Goal: Task Accomplishment & Management: Manage account settings

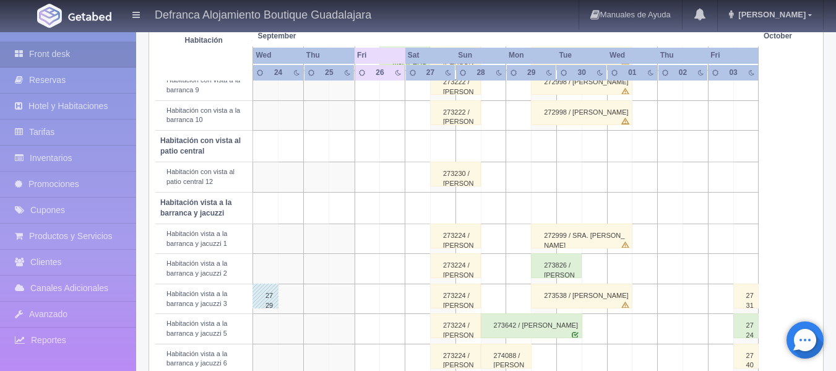
scroll to position [380, 0]
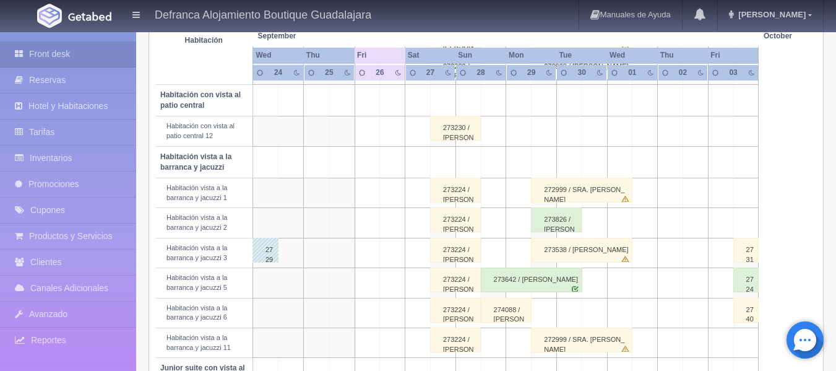
click at [510, 312] on div "274088 / [PERSON_NAME]" at bounding box center [506, 310] width 51 height 25
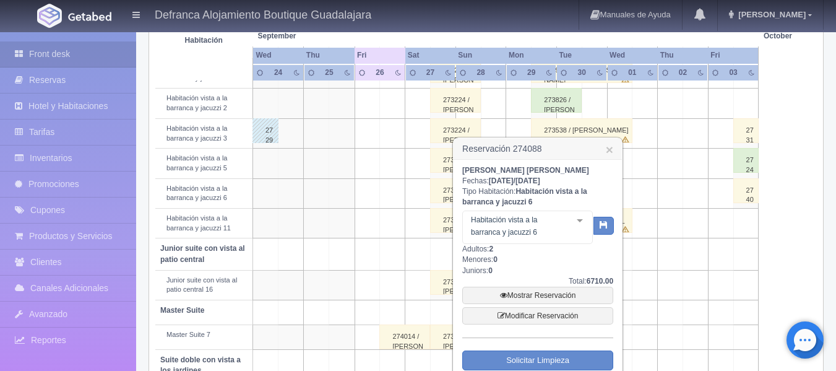
scroll to position [504, 0]
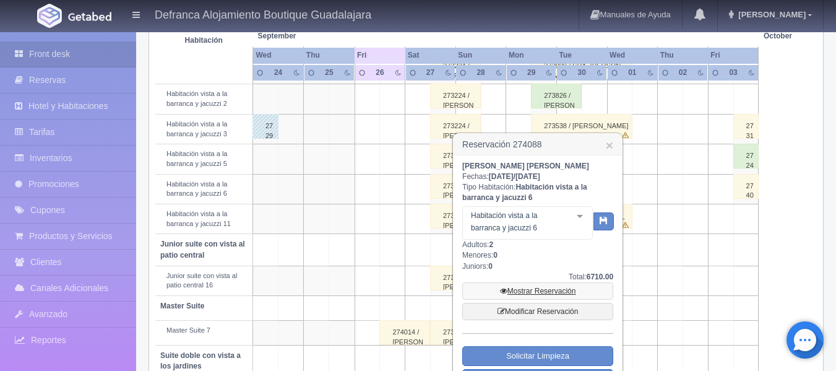
click at [533, 288] on link "Mostrar Reservación" at bounding box center [537, 290] width 151 height 17
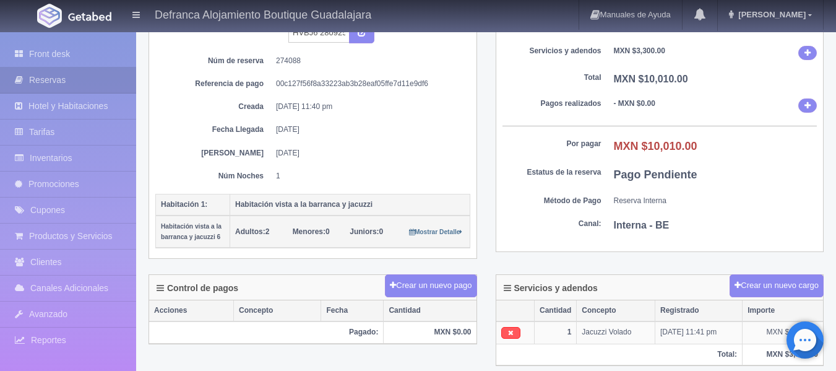
scroll to position [62, 0]
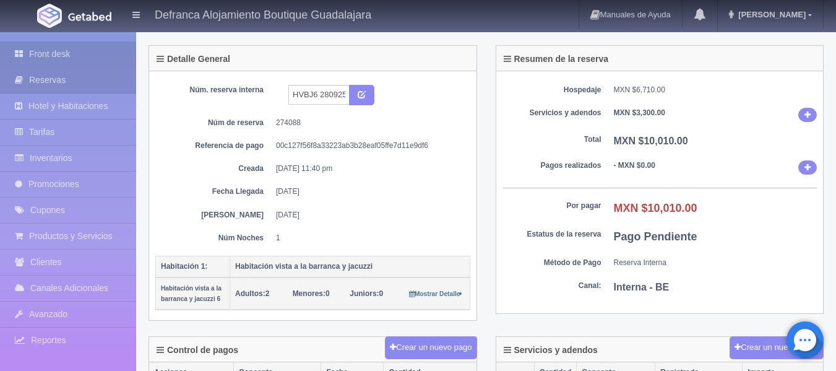
click at [48, 52] on link "Front desk" at bounding box center [68, 53] width 136 height 25
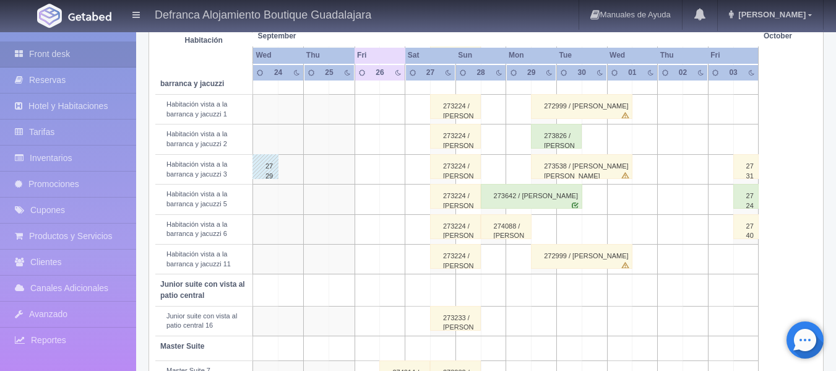
scroll to position [442, 0]
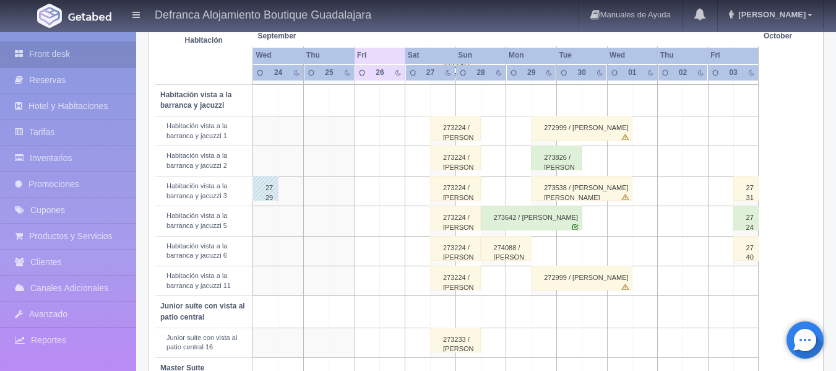
click at [525, 220] on div "273642 / [PERSON_NAME]" at bounding box center [531, 217] width 101 height 25
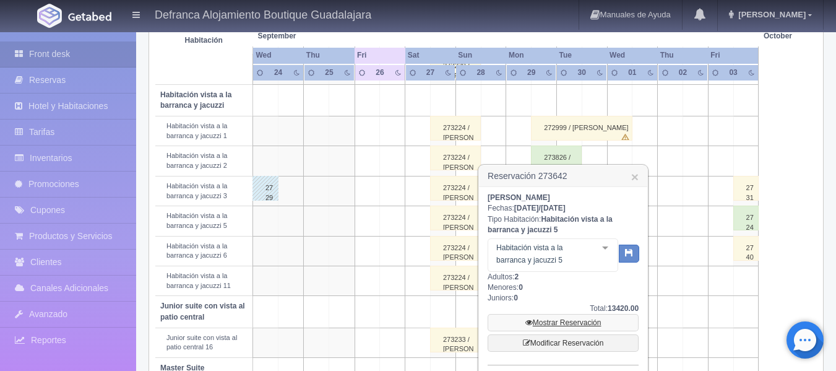
click at [559, 324] on link "Mostrar Reservación" at bounding box center [562, 322] width 151 height 17
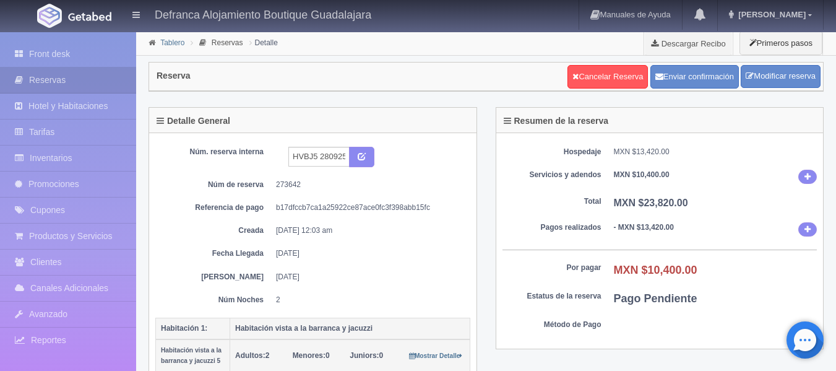
click at [184, 42] on link "Tablero" at bounding box center [172, 42] width 24 height 9
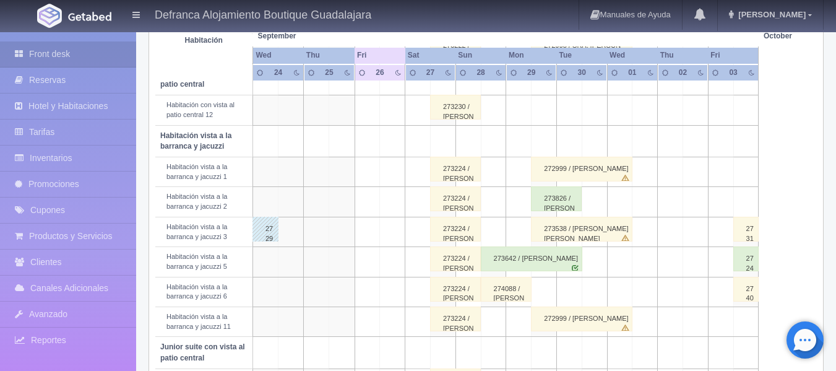
scroll to position [380, 0]
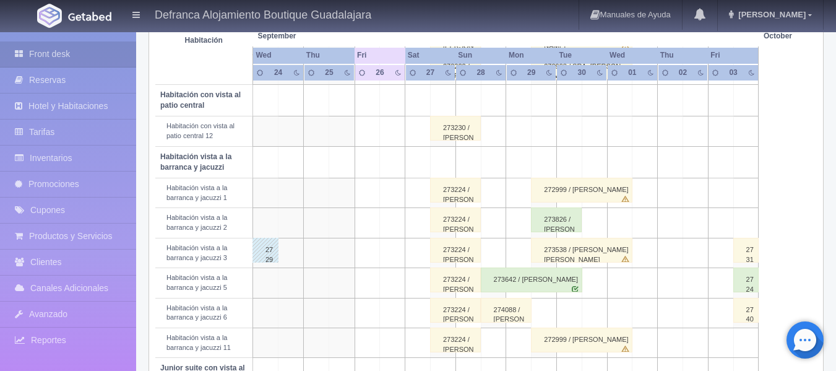
click at [569, 250] on div "273538 / VICTOR ISAAC SANCHEZ SANCHEZ" at bounding box center [581, 250] width 101 height 25
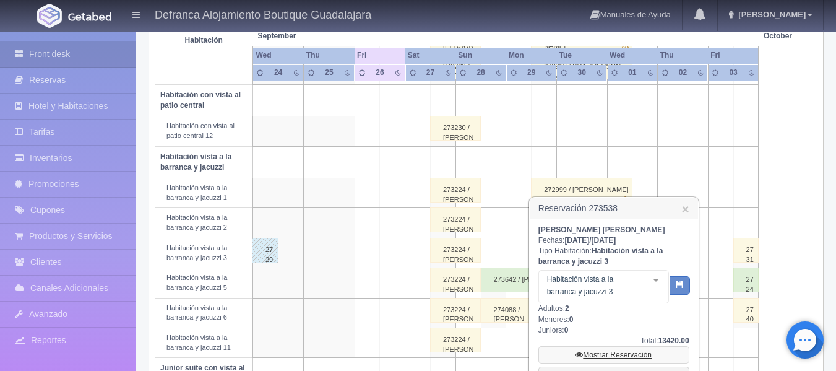
click at [596, 355] on link "Mostrar Reservación" at bounding box center [613, 354] width 151 height 17
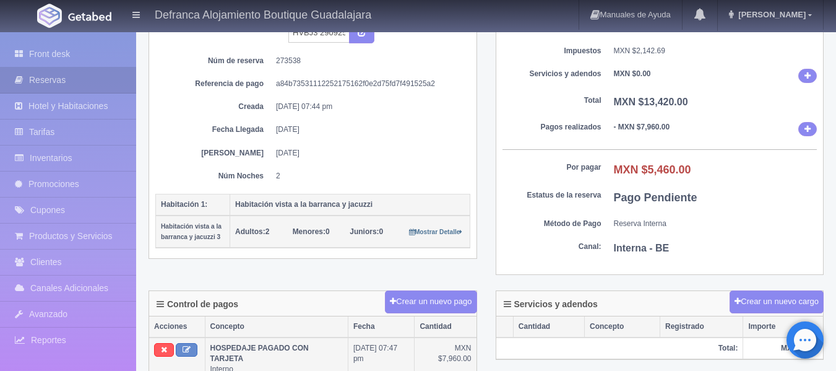
scroll to position [62, 0]
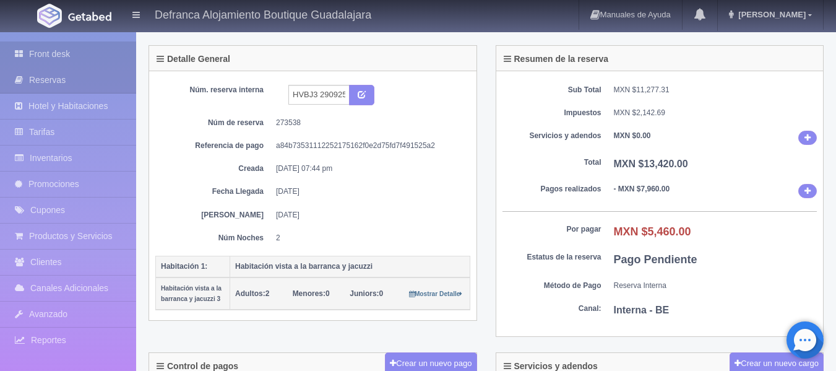
click at [82, 51] on link "Front desk" at bounding box center [68, 53] width 136 height 25
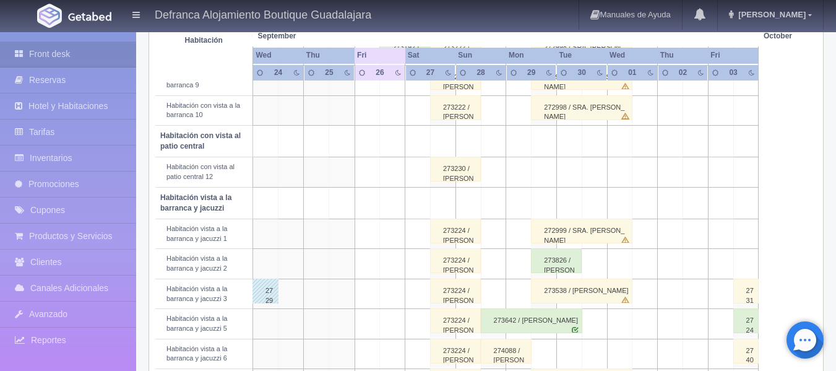
scroll to position [318, 0]
